Goal: Task Accomplishment & Management: Complete application form

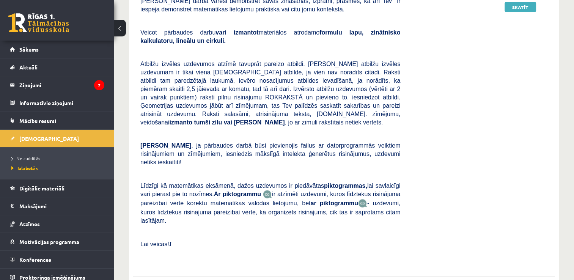
scroll to position [1553, 0]
click at [37, 86] on legend "Ziņojumi 7" at bounding box center [61, 84] width 85 height 17
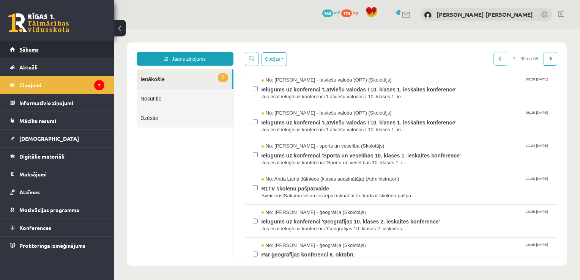
click at [36, 46] on link "Sākums" at bounding box center [57, 49] width 94 height 17
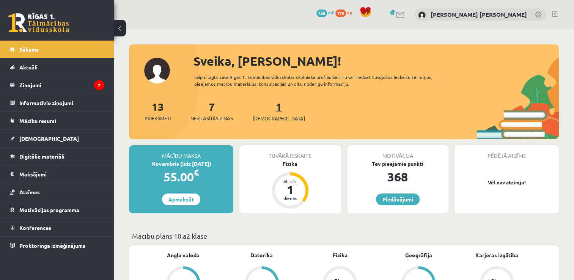
click at [267, 118] on span "[DEMOGRAPHIC_DATA]" at bounding box center [279, 119] width 52 height 8
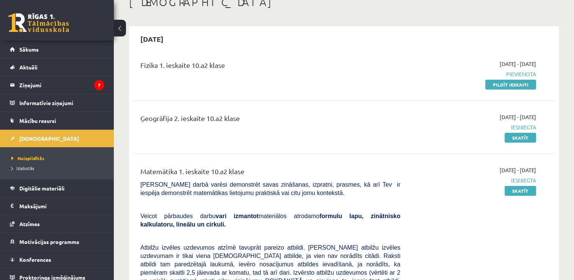
scroll to position [50, 0]
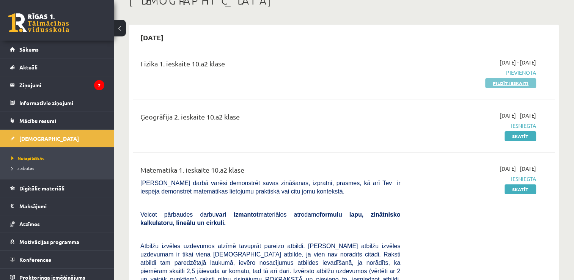
click at [515, 81] on link "Pildīt ieskaiti" at bounding box center [510, 83] width 51 height 10
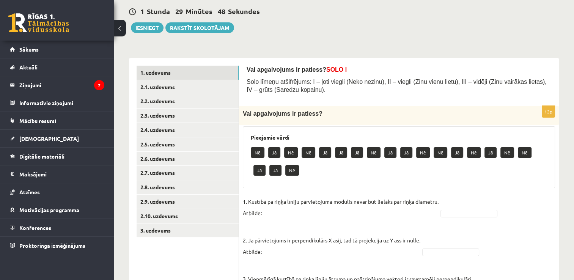
scroll to position [72, 0]
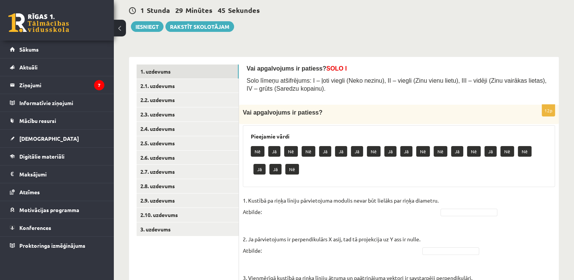
click at [326, 68] on span "SOLO I" at bounding box center [336, 68] width 20 height 6
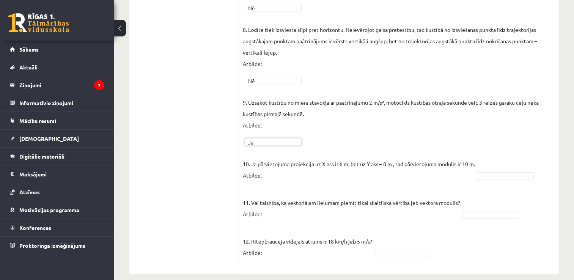
scroll to position [539, 0]
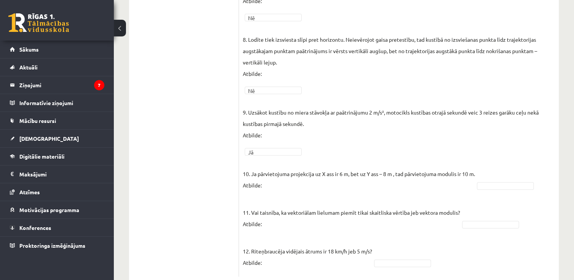
scroll to position [520, 0]
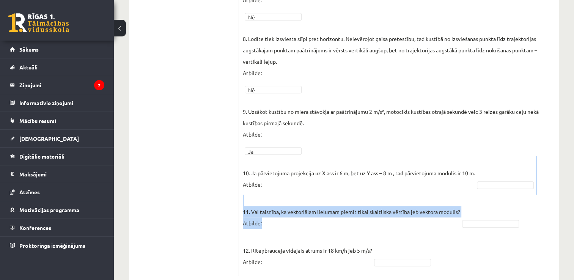
drag, startPoint x: 495, startPoint y: 200, endPoint x: 493, endPoint y: 184, distance: 16.8
click at [493, 184] on fieldset "1. Kustībā pa riņķa līniju pārvietojuma modulis nevar būt lielāks par riņķa dia…" at bounding box center [399, 0] width 312 height 544
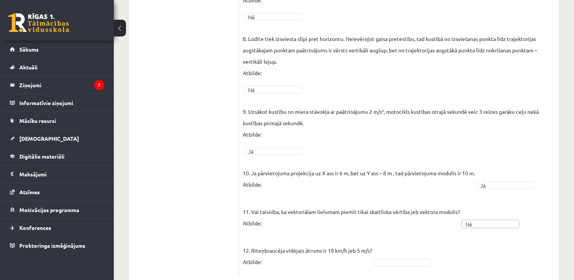
scroll to position [539, 0]
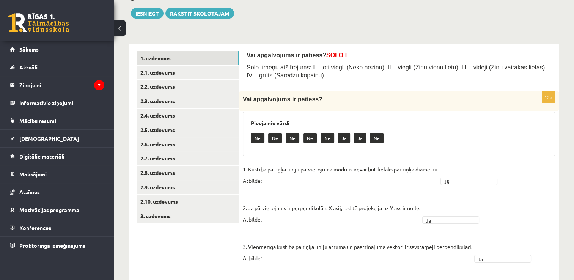
scroll to position [80, 0]
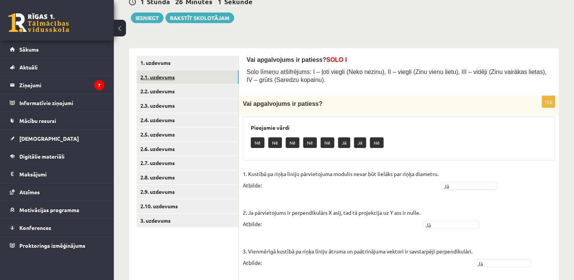
click at [163, 77] on link "2.1. uzdevums" at bounding box center [188, 77] width 102 height 14
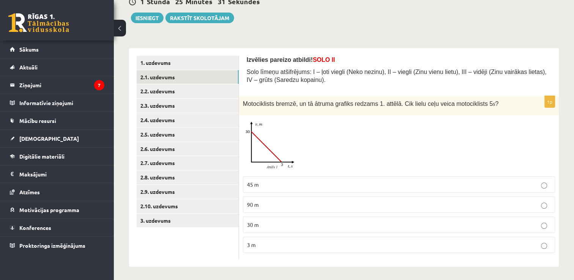
click at [279, 190] on label "45 m" at bounding box center [399, 184] width 312 height 16
click at [167, 93] on link "2.2. uzdevums" at bounding box center [188, 91] width 102 height 14
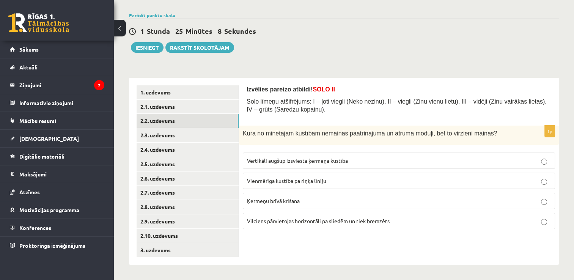
click at [420, 178] on p "Vienmērīga kustība pa riņķa līniju" at bounding box center [399, 181] width 304 height 8
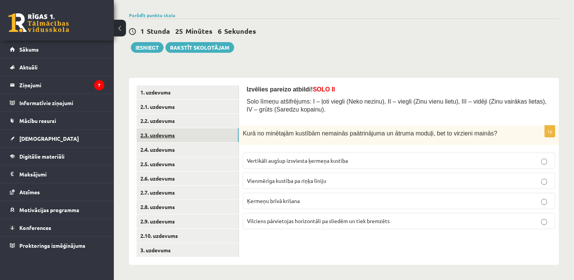
click at [172, 136] on link "2.3. uzdevums" at bounding box center [188, 135] width 102 height 14
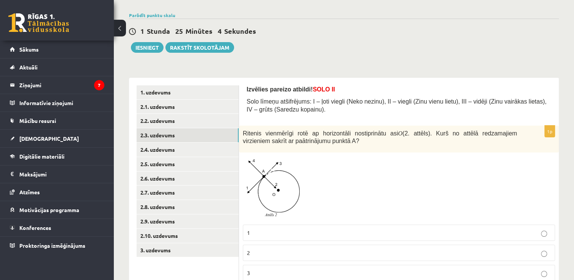
scroll to position [100, 0]
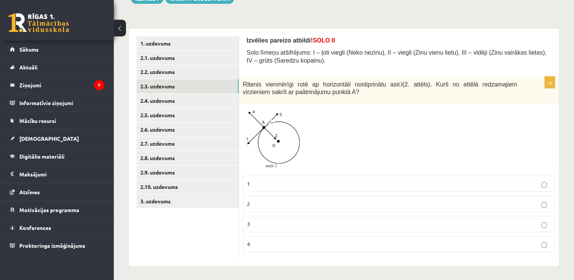
click at [525, 207] on p "2" at bounding box center [399, 204] width 304 height 8
click at [170, 98] on link "2.4. uzdevums" at bounding box center [188, 101] width 102 height 14
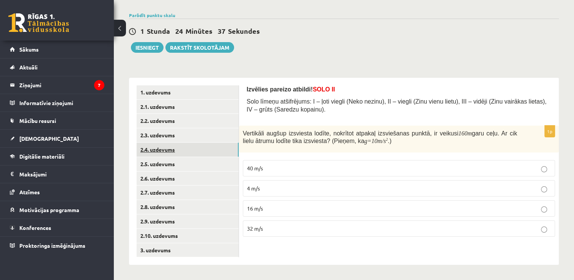
scroll to position [51, 0]
click at [482, 166] on p "40 m/s" at bounding box center [399, 168] width 304 height 8
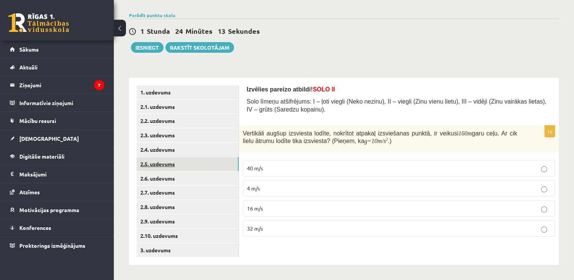
click at [151, 163] on link "2.5. uzdevums" at bounding box center [188, 164] width 102 height 14
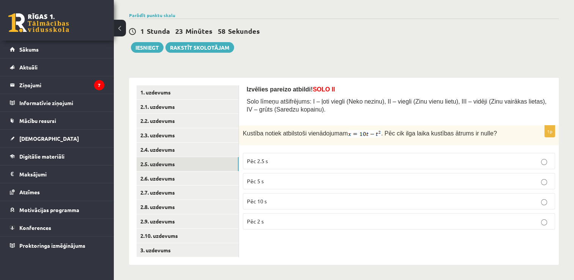
click at [276, 179] on p "Pēc 5 s" at bounding box center [399, 181] width 304 height 8
click at [167, 180] on link "2.6. uzdevums" at bounding box center [188, 178] width 102 height 14
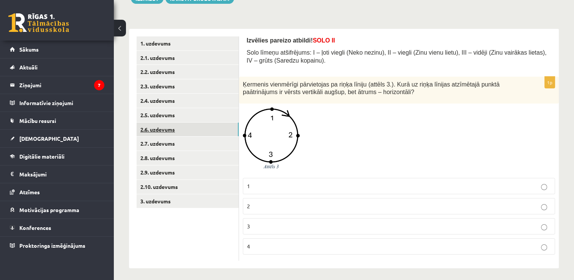
scroll to position [102, 0]
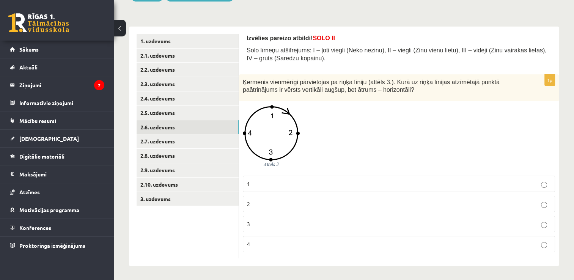
click at [264, 207] on p "2" at bounding box center [399, 204] width 304 height 8
click at [168, 137] on link "2.7. uzdevums" at bounding box center [188, 141] width 102 height 14
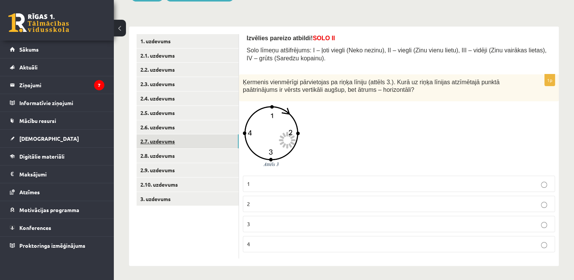
scroll to position [51, 0]
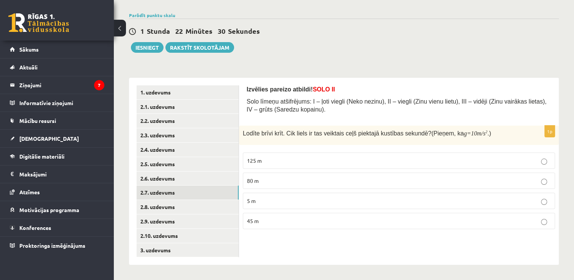
click at [340, 218] on p "45 m" at bounding box center [399, 221] width 304 height 8
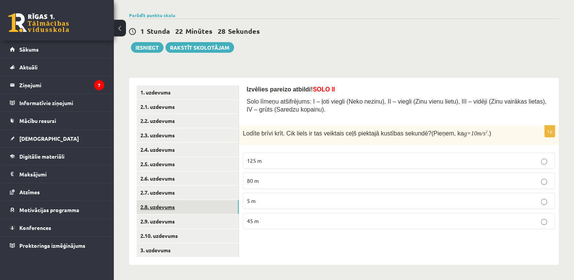
click at [159, 205] on link "2.8. uzdevums" at bounding box center [188, 207] width 102 height 14
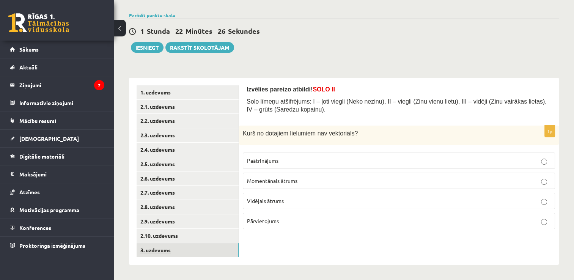
click at [146, 249] on link "3. uzdevums" at bounding box center [188, 250] width 102 height 14
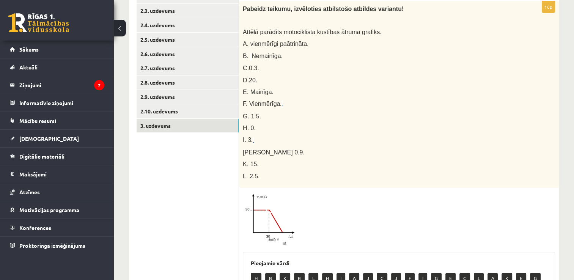
scroll to position [174, 0]
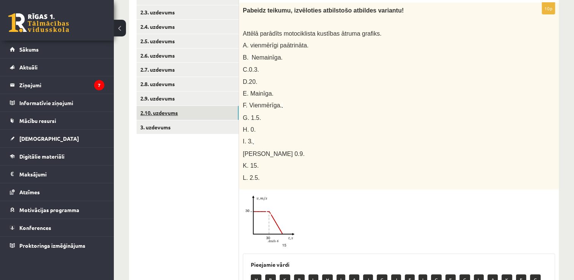
click at [155, 113] on link "2.10. uzdevums" at bounding box center [188, 113] width 102 height 14
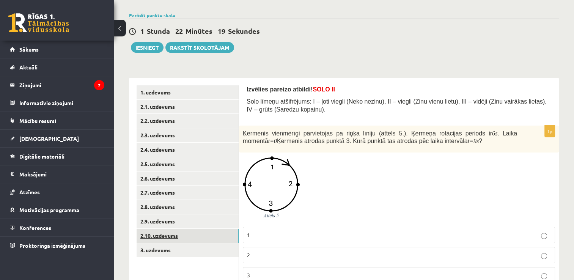
scroll to position [102, 0]
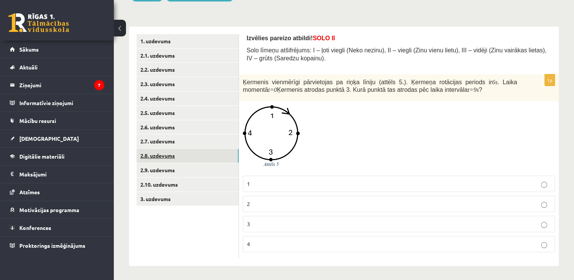
click at [155, 157] on link "2.8. uzdevums" at bounding box center [188, 156] width 102 height 14
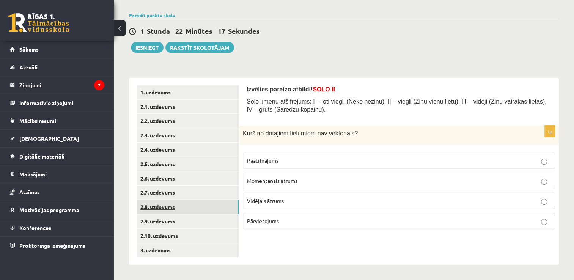
scroll to position [51, 0]
click at [408, 178] on p "Momentānais ātrums" at bounding box center [399, 181] width 304 height 8
click at [187, 221] on link "2.9. uzdevums" at bounding box center [188, 221] width 102 height 14
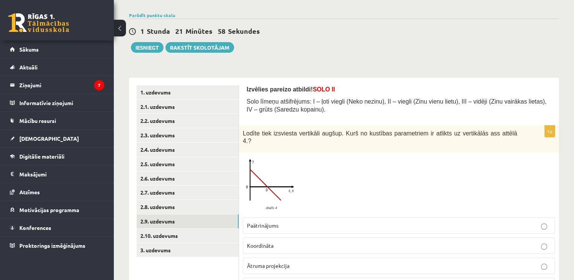
scroll to position [85, 0]
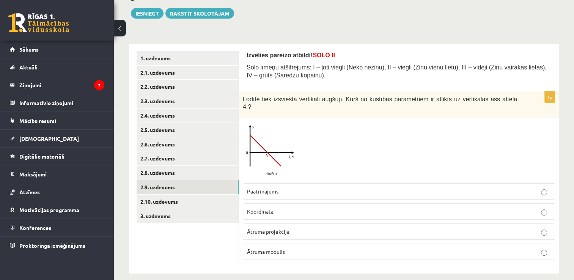
click at [328, 228] on p "Ātruma projekcija" at bounding box center [399, 232] width 304 height 8
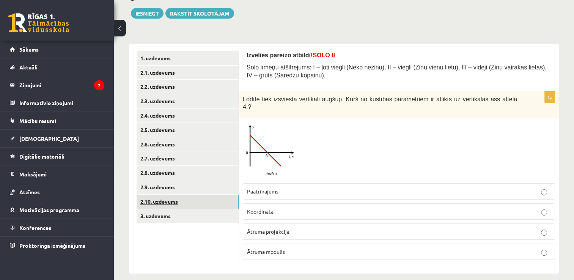
click at [168, 205] on link "2.10. uzdevums" at bounding box center [188, 202] width 102 height 14
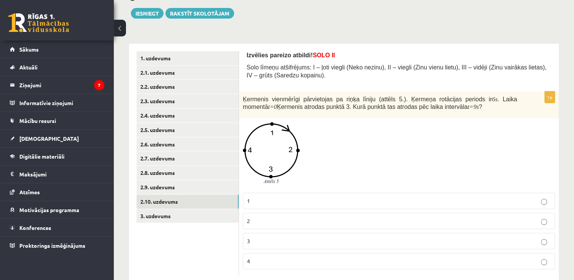
scroll to position [102, 0]
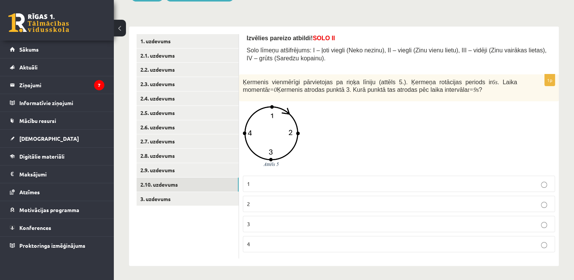
click at [353, 227] on p "3" at bounding box center [399, 224] width 304 height 8
click at [166, 202] on link "3. uzdevums" at bounding box center [188, 199] width 102 height 14
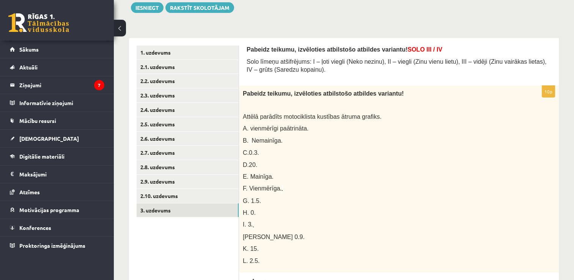
scroll to position [42, 0]
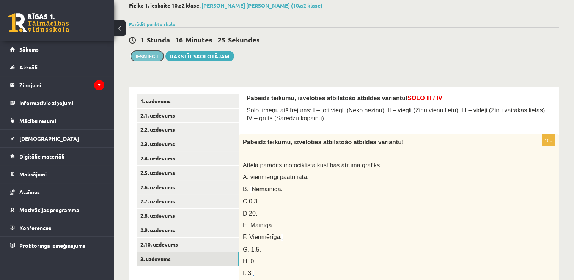
click at [149, 61] on button "Iesniegt" at bounding box center [147, 56] width 33 height 11
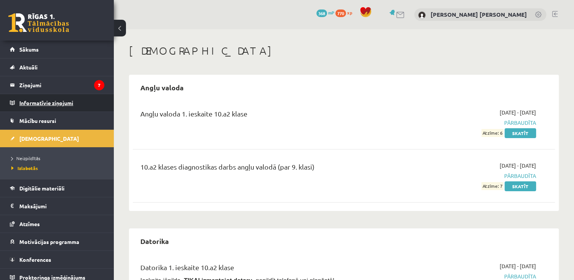
click at [53, 104] on legend "Informatīvie ziņojumi 0" at bounding box center [61, 102] width 85 height 17
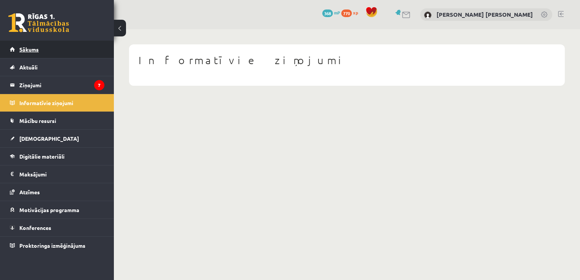
click at [29, 51] on span "Sākums" at bounding box center [28, 49] width 19 height 7
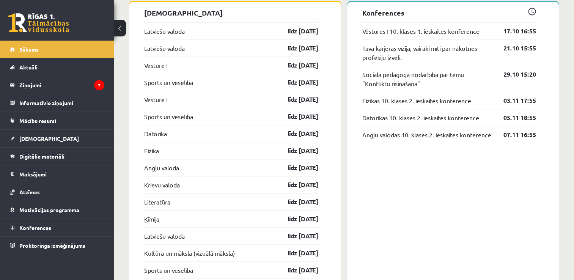
scroll to position [693, 0]
